Goal: Task Accomplishment & Management: Use online tool/utility

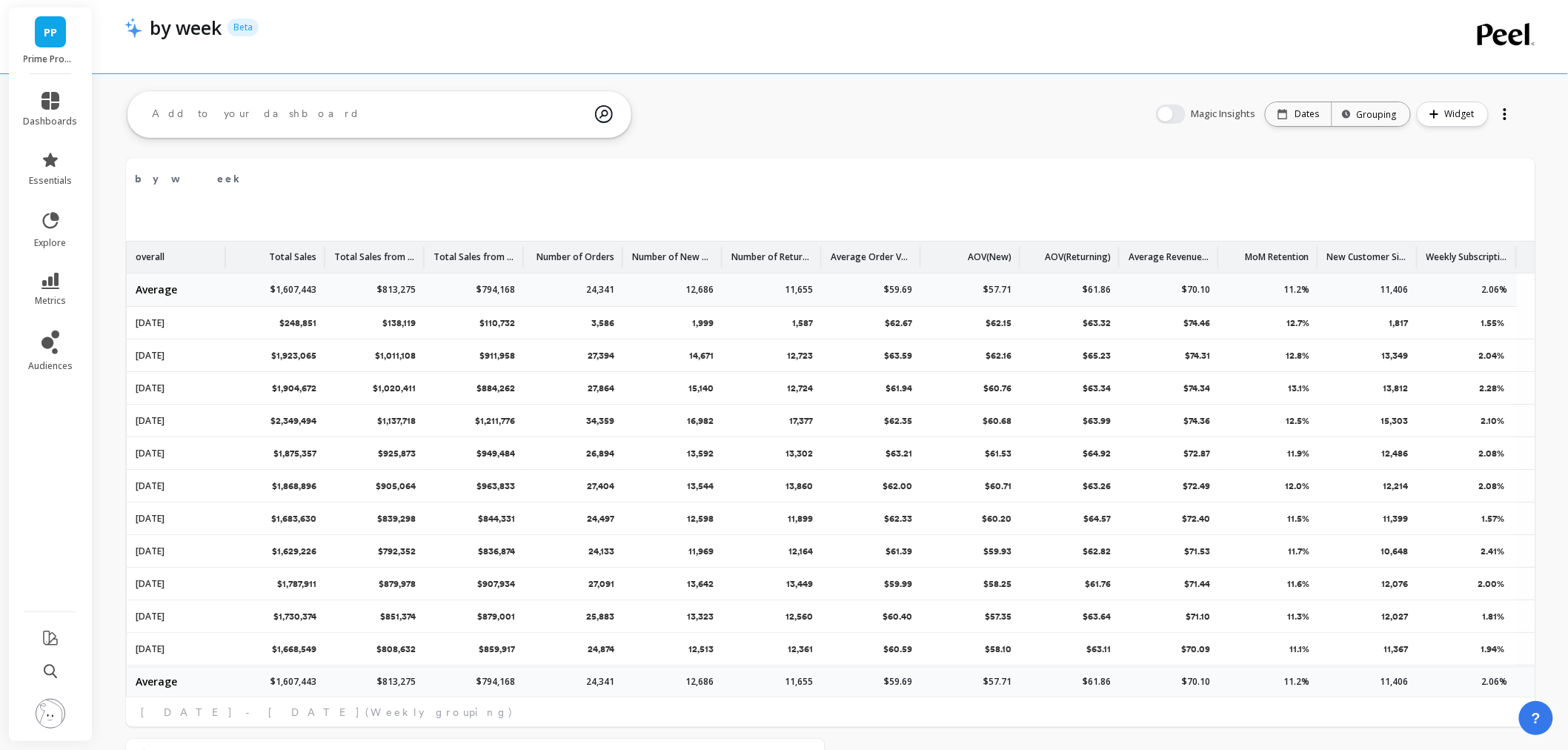
click at [42, 34] on link "PP" at bounding box center [51, 32] width 31 height 31
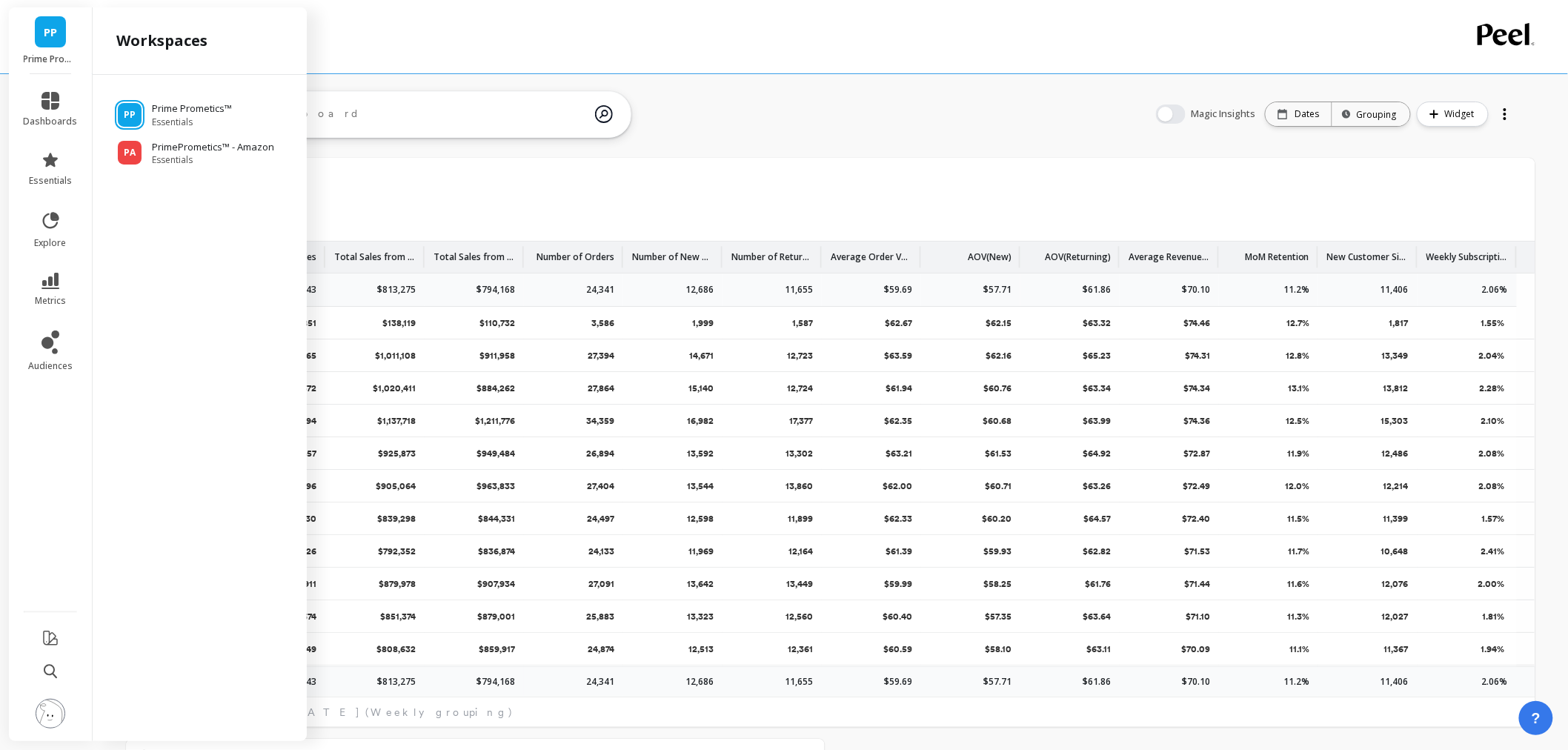
click at [476, 34] on div "by week Beta" at bounding box center [779, 28] width 1275 height 25
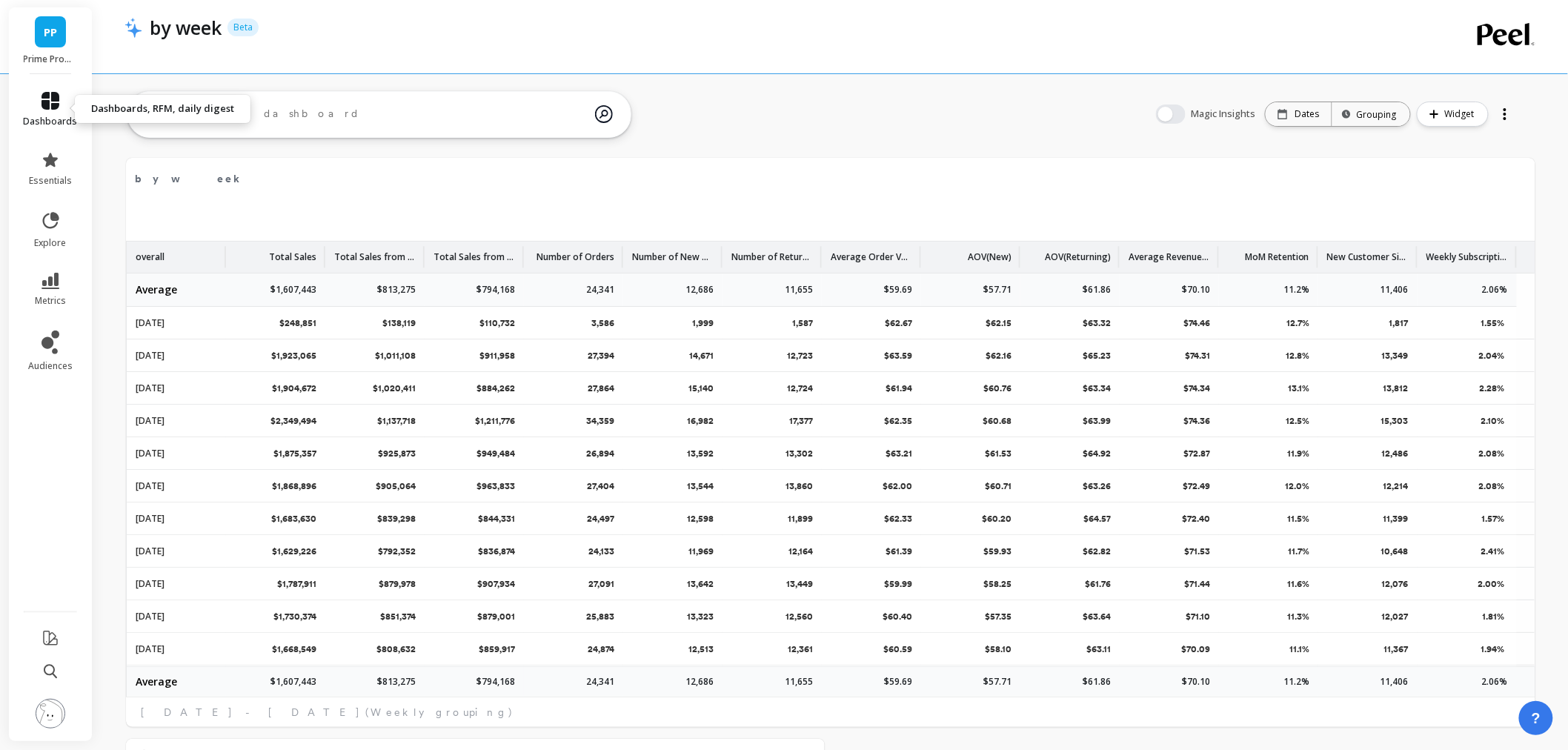
click at [57, 105] on icon at bounding box center [51, 101] width 18 height 18
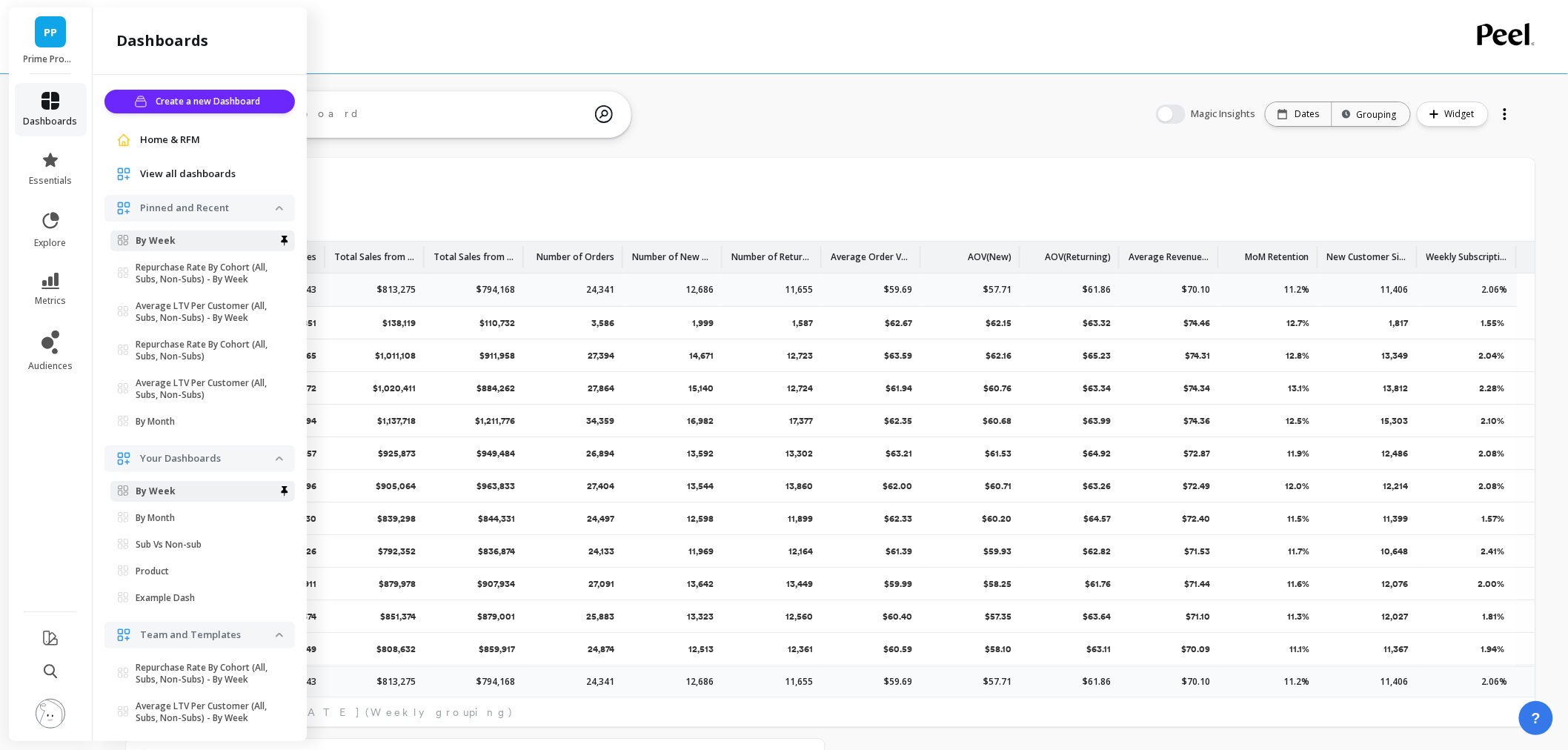
scroll to position [5, 0]
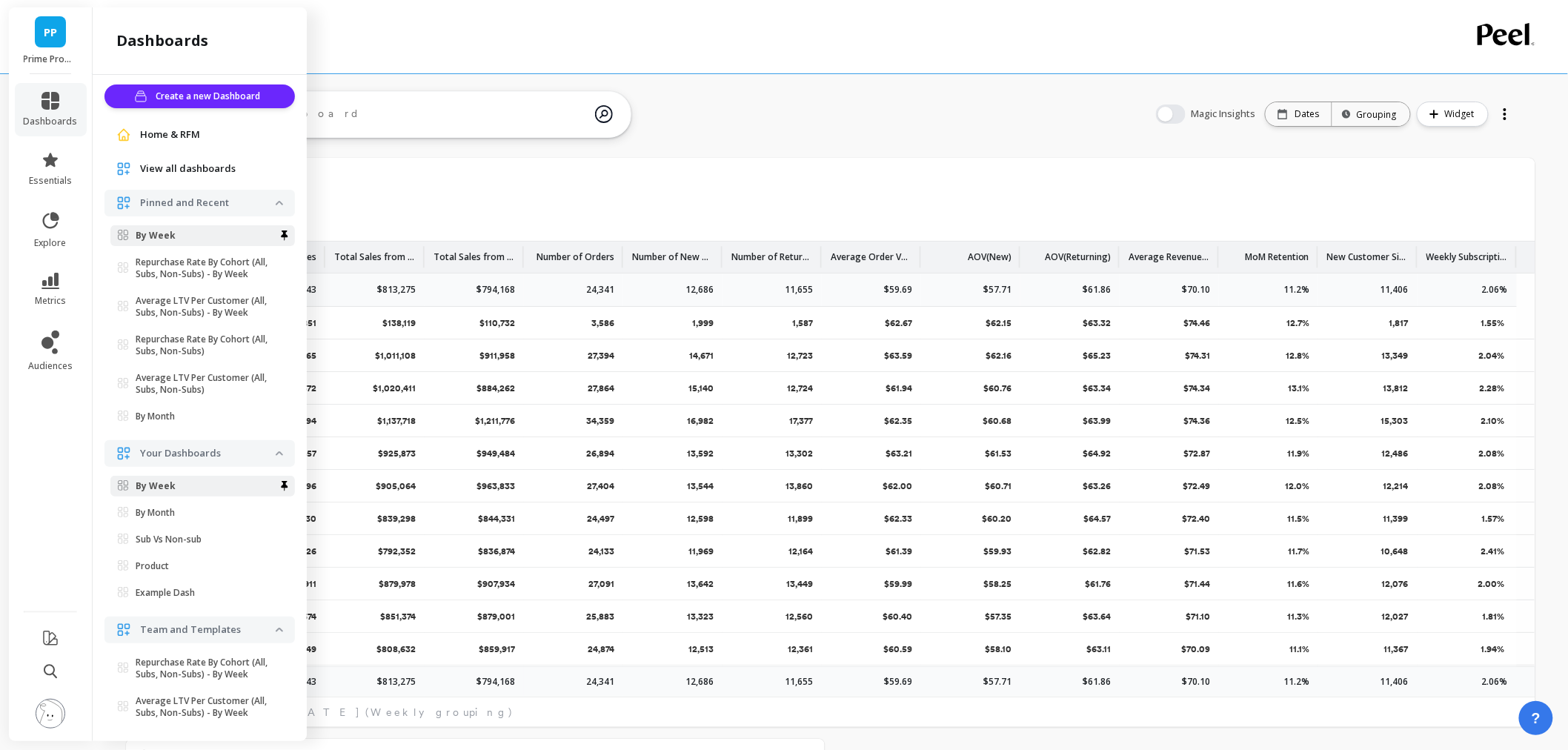
click at [204, 126] on div "Home & RFM" at bounding box center [200, 135] width 191 height 27
click at [201, 132] on link "Home & RFM" at bounding box center [212, 135] width 143 height 15
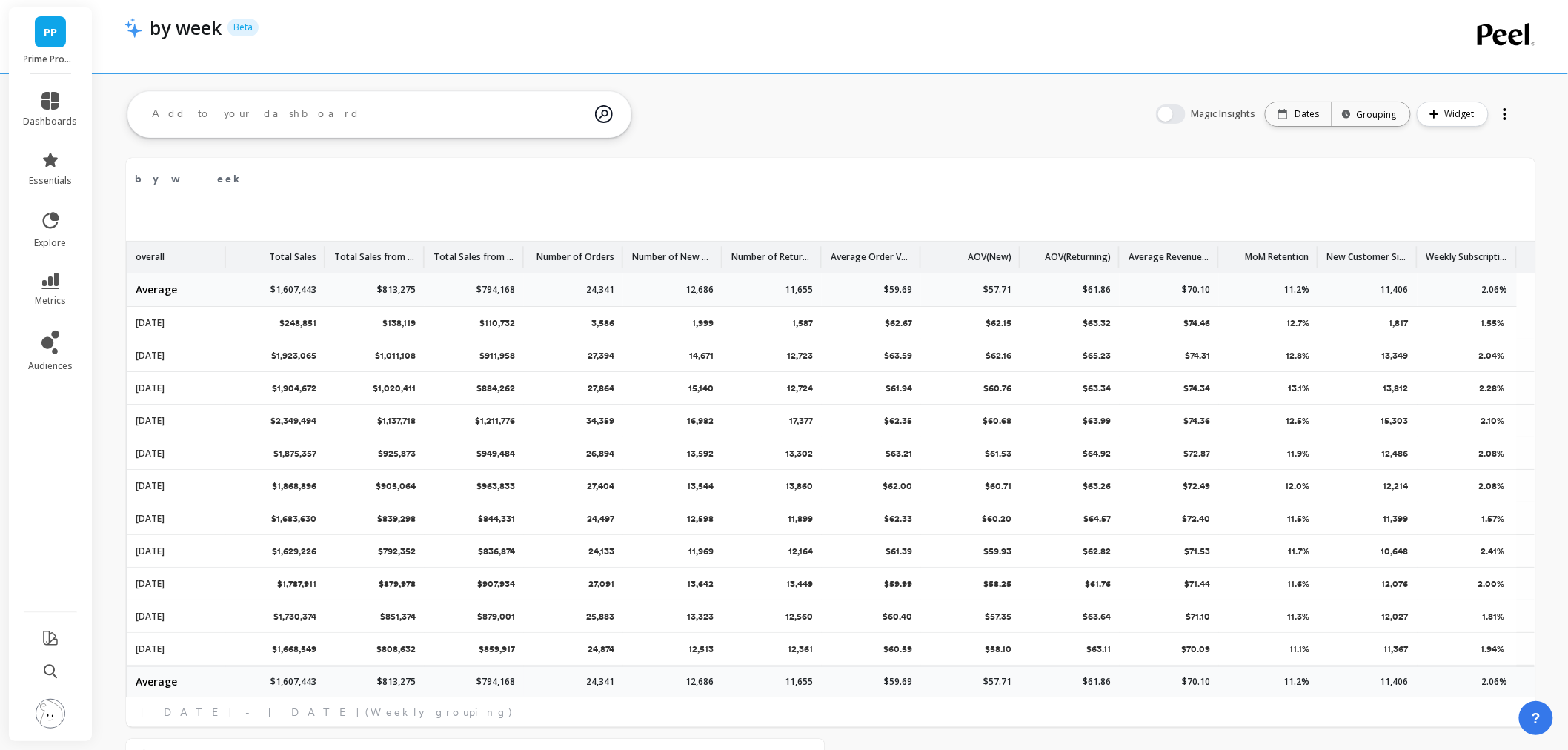
scroll to position [0, 0]
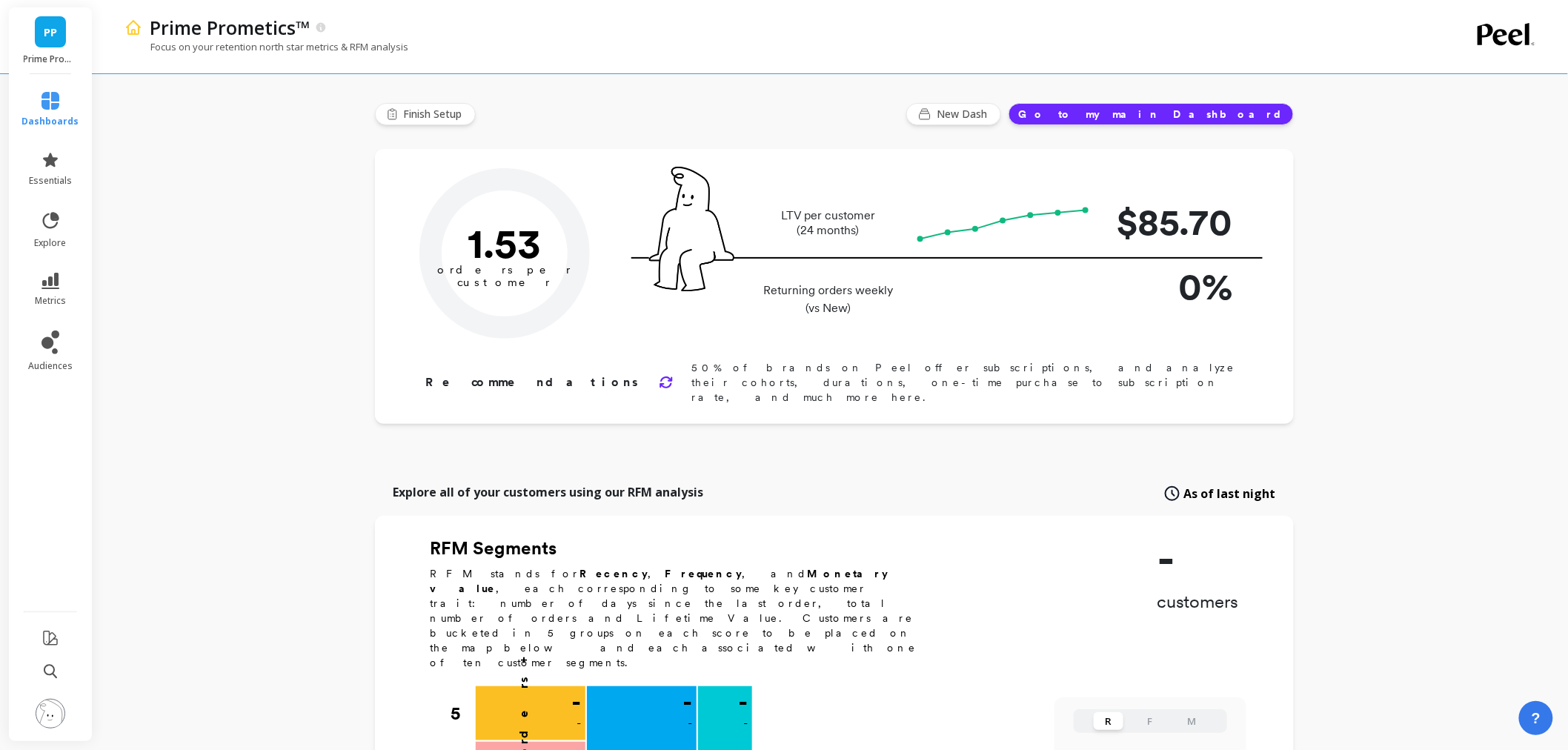
type input "Champions"
type input "103061"
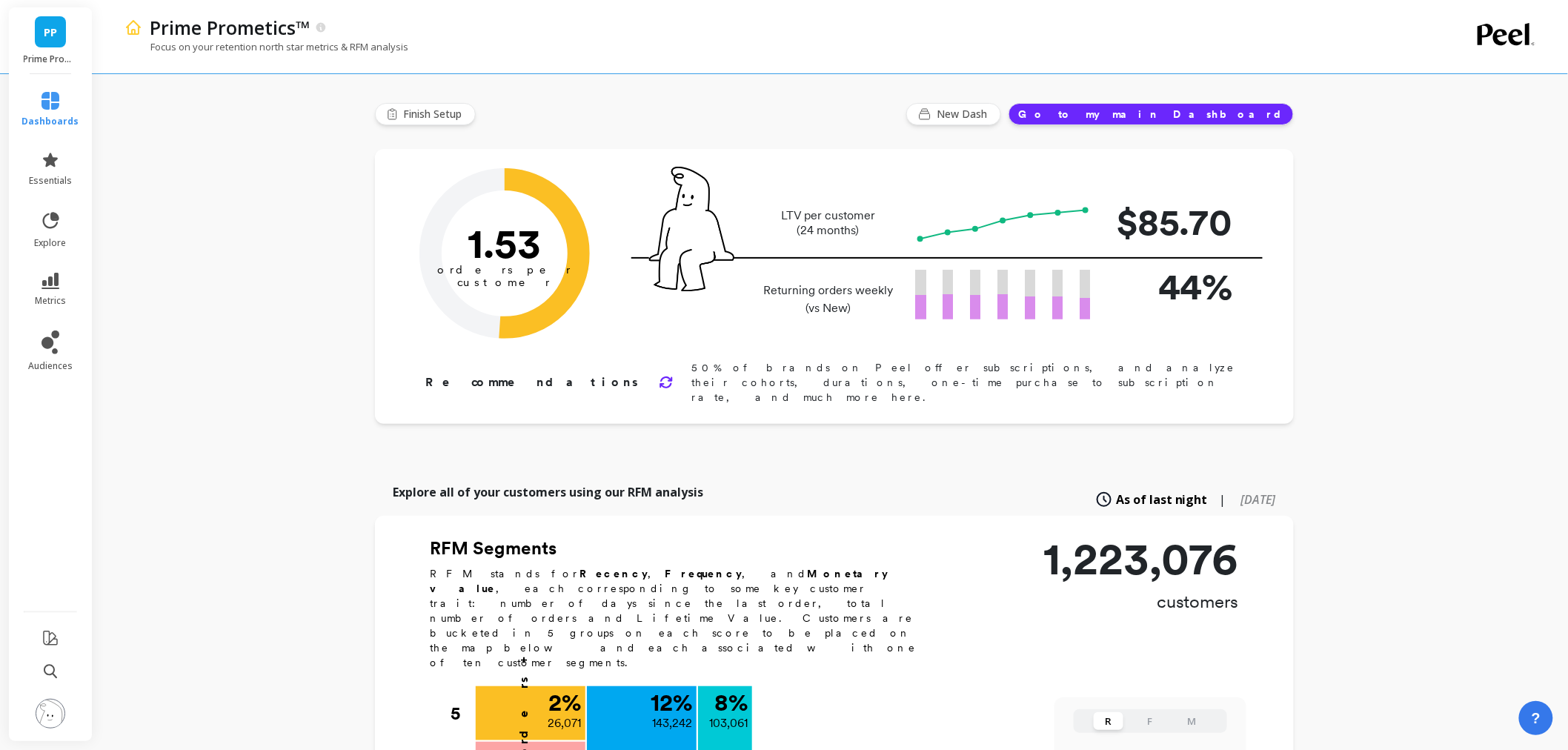
click at [49, 705] on img at bounding box center [51, 714] width 30 height 30
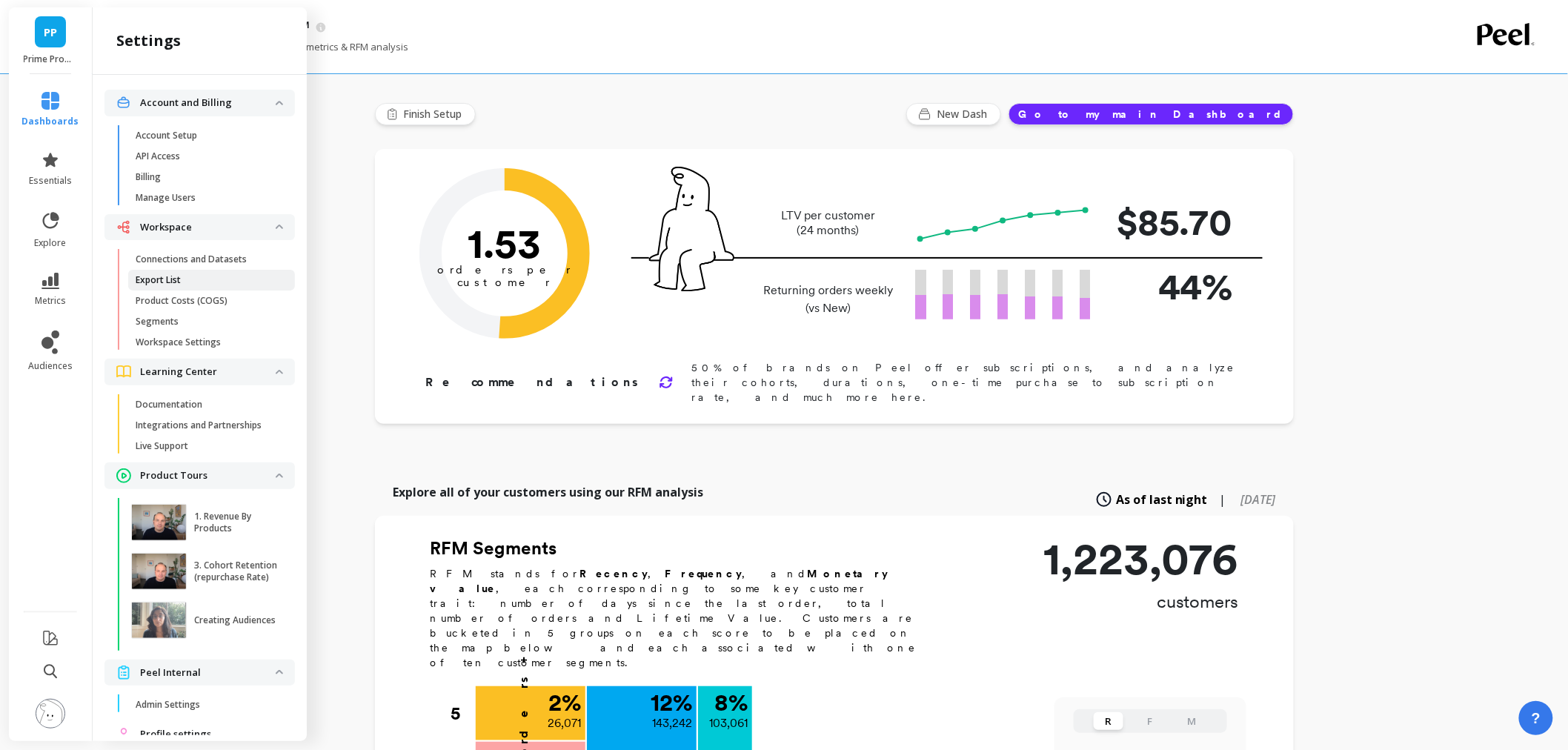
click at [205, 282] on span "Export List" at bounding box center [206, 280] width 142 height 12
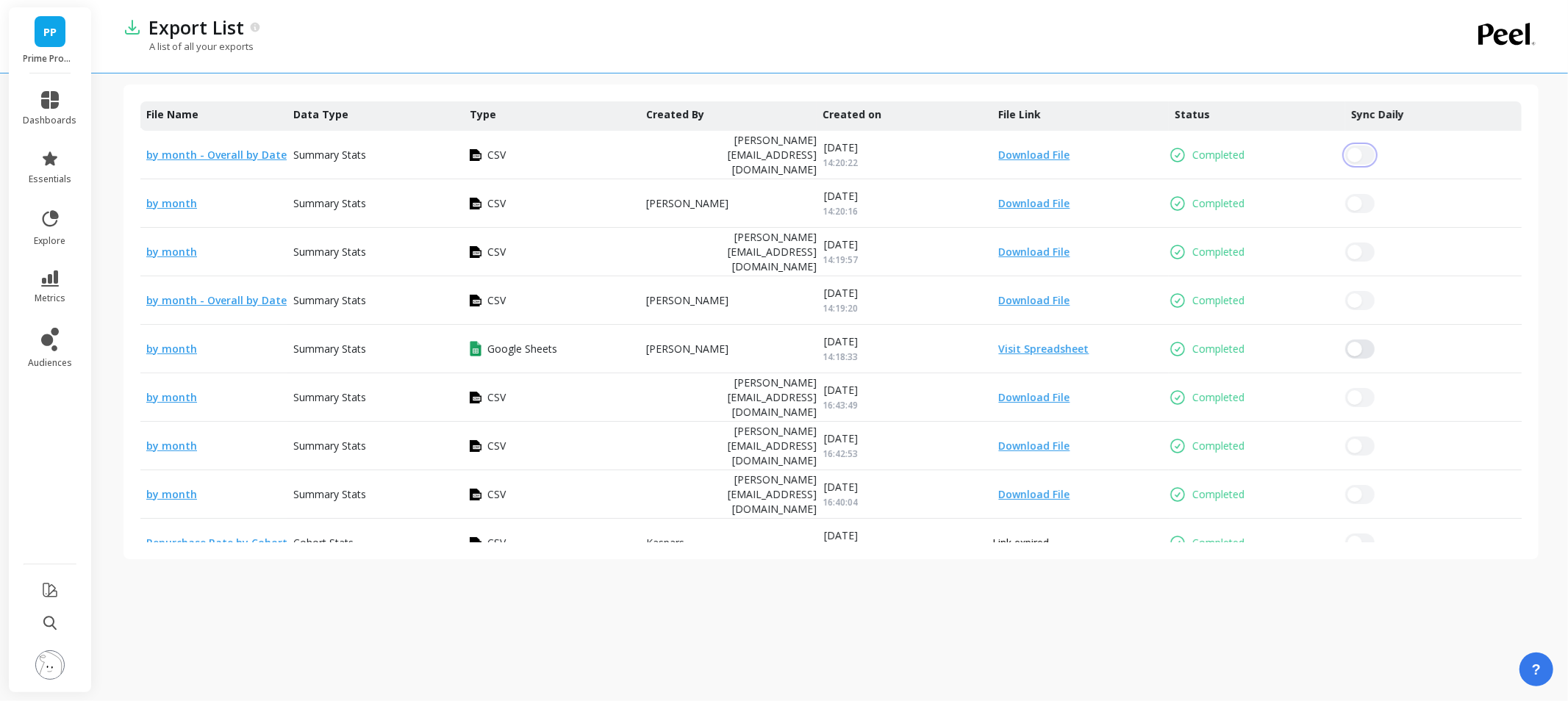
click at [1368, 155] on button "button" at bounding box center [1360, 155] width 30 height 19
click at [1368, 151] on button "button" at bounding box center [1360, 155] width 30 height 19
